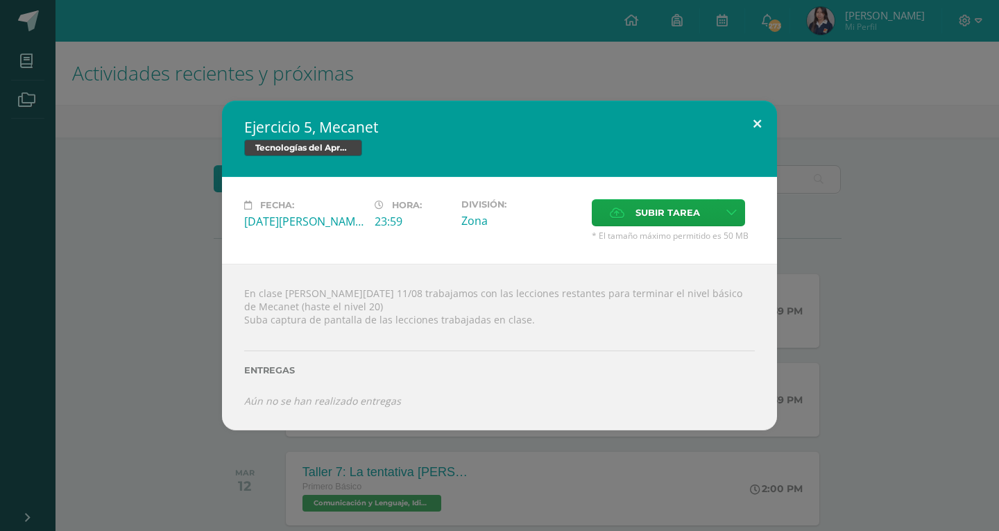
scroll to position [208, 0]
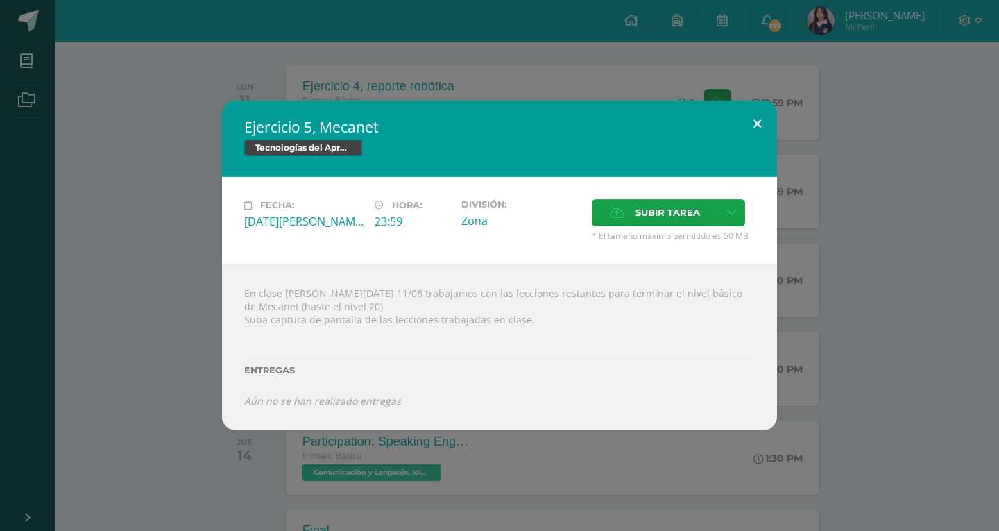
drag, startPoint x: 758, startPoint y: 126, endPoint x: 722, endPoint y: 153, distance: 45.7
click at [756, 127] on button at bounding box center [757, 124] width 40 height 47
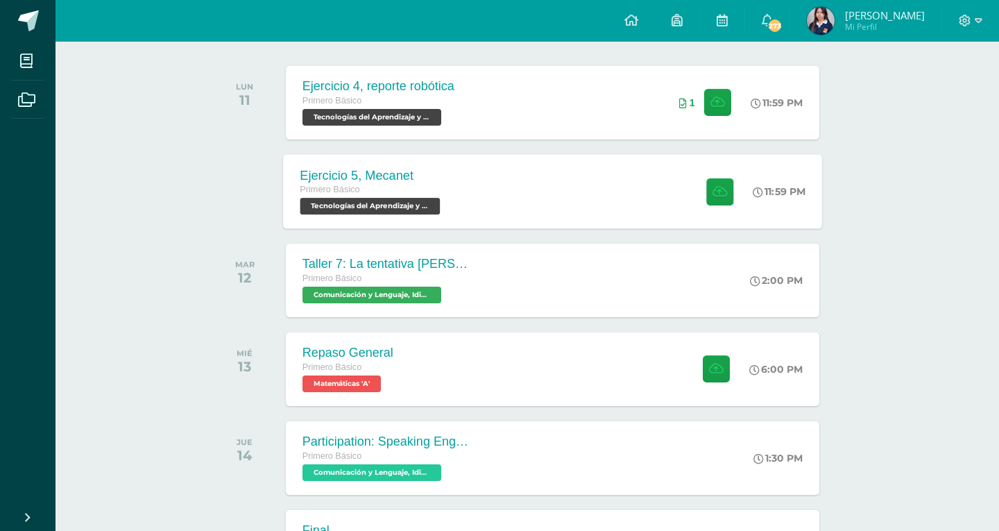
drag, startPoint x: 593, startPoint y: 203, endPoint x: 581, endPoint y: 191, distance: 17.7
click at [597, 191] on div "Fecha: [DATE][PERSON_NAME] Hora: 23:59 División: Zona" at bounding box center [500, 225] width 500 height 78
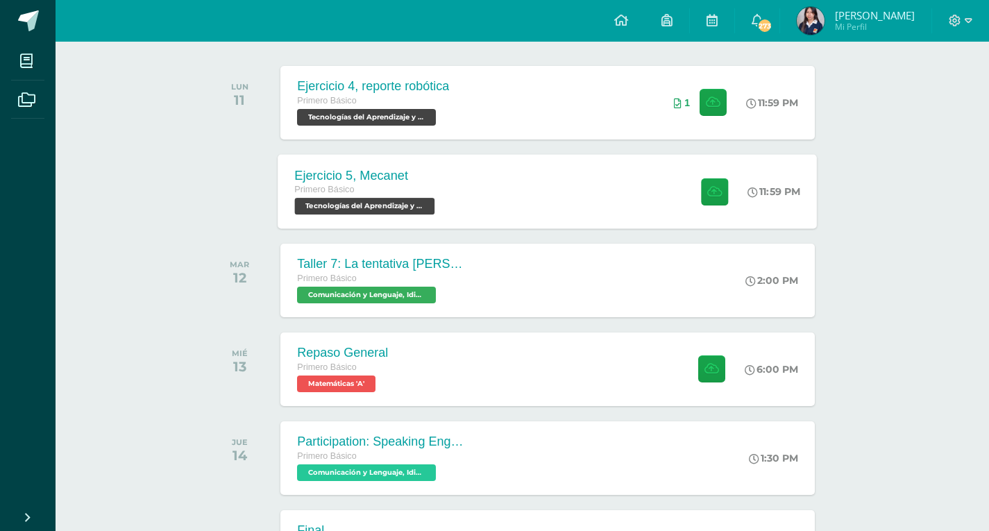
click at [607, 213] on div "Ejercicio 5, Mecanet Primero Básico Tecnologías del Aprendizaje y la Comunicaci…" at bounding box center [547, 191] width 539 height 74
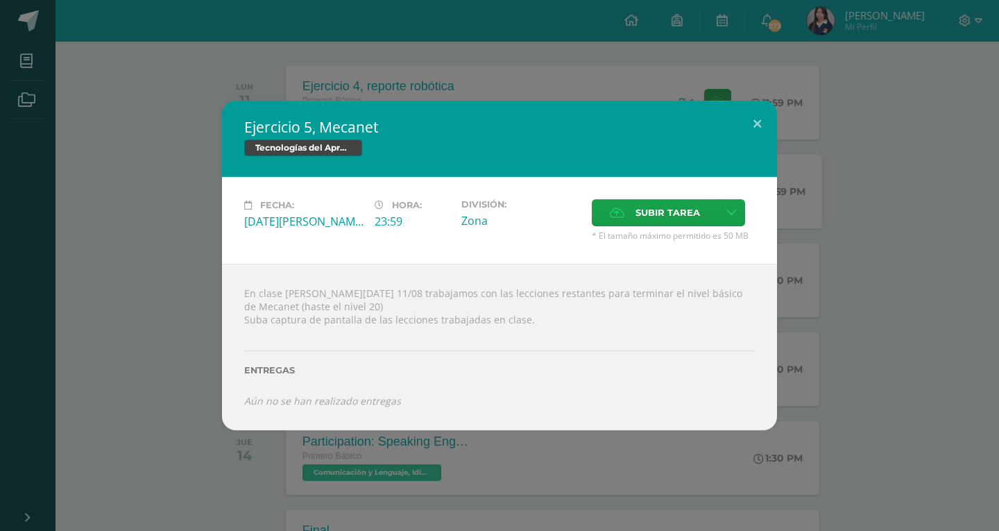
click at [669, 196] on div "Fecha: [DATE][PERSON_NAME] Hora: 23:59 División: Zona" at bounding box center [499, 220] width 555 height 87
click at [668, 213] on span "Subir tarea" at bounding box center [667, 213] width 65 height 26
click at [0, 0] on input "Subir tarea" at bounding box center [0, 0] width 0 height 0
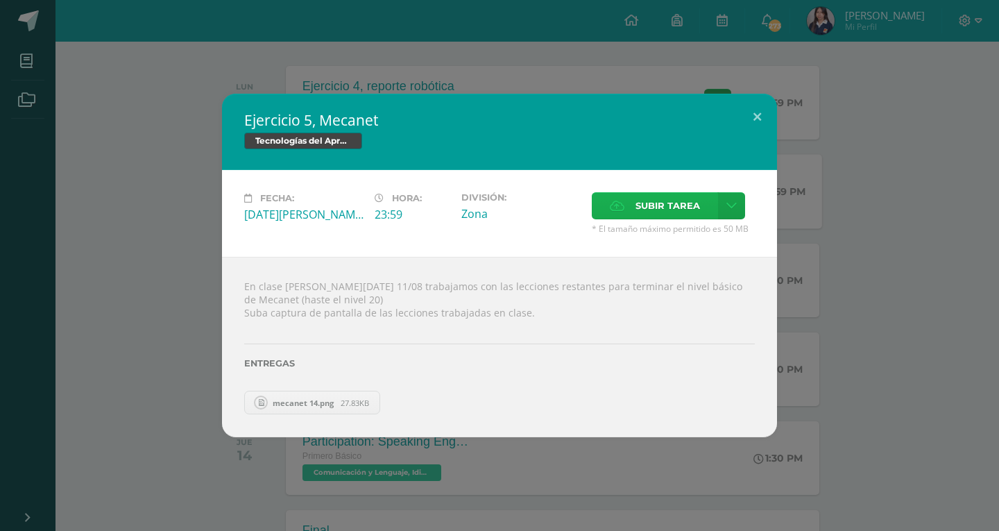
click at [676, 197] on span "Subir tarea" at bounding box center [667, 206] width 65 height 26
click at [0, 0] on input "Subir tarea" at bounding box center [0, 0] width 0 height 0
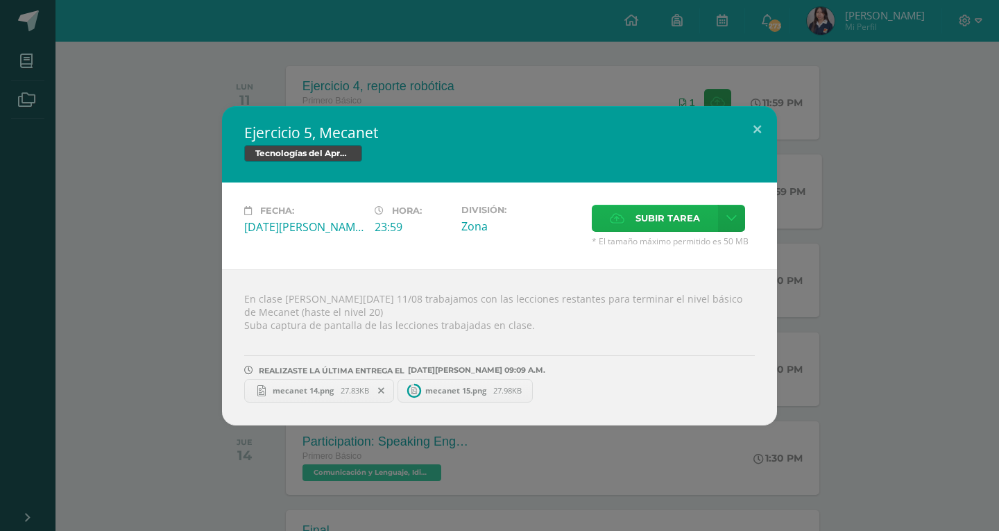
click at [620, 215] on icon at bounding box center [617, 218] width 15 height 9
click at [0, 0] on input "Subir tarea" at bounding box center [0, 0] width 0 height 0
click at [642, 223] on span "Subir tarea" at bounding box center [667, 218] width 65 height 26
click at [0, 0] on input "Subir tarea" at bounding box center [0, 0] width 0 height 0
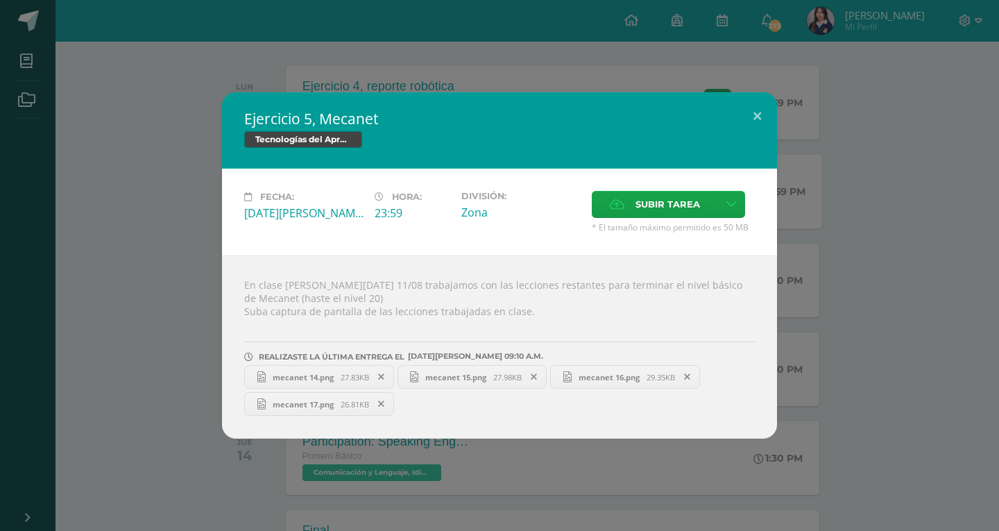
click at [765, 182] on div "Fecha: [DATE][PERSON_NAME] Hora: 23:59 División: Zona" at bounding box center [499, 212] width 555 height 87
click at [762, 117] on button at bounding box center [757, 115] width 40 height 47
